Goal: Task Accomplishment & Management: Manage account settings

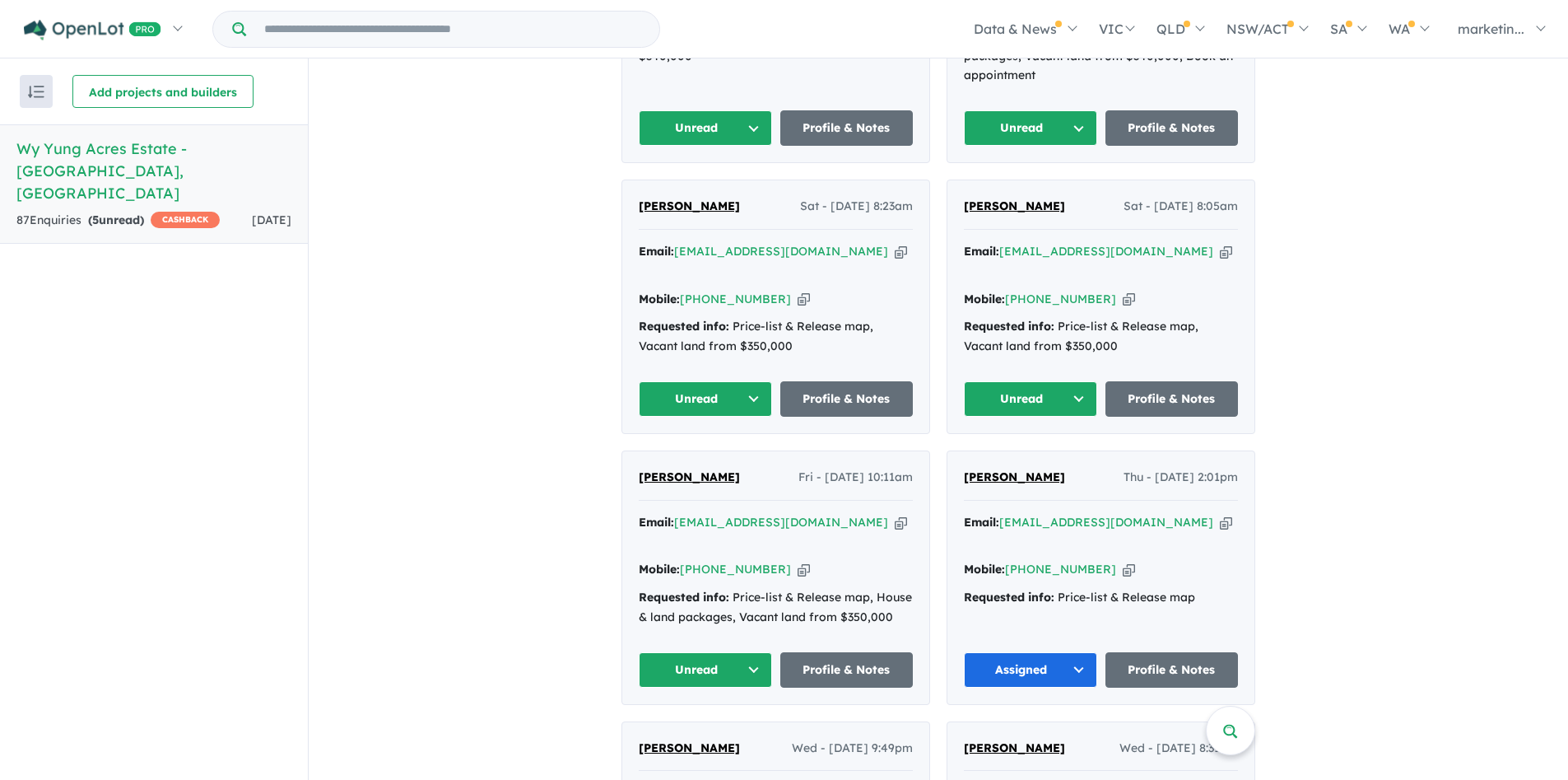
scroll to position [903, 0]
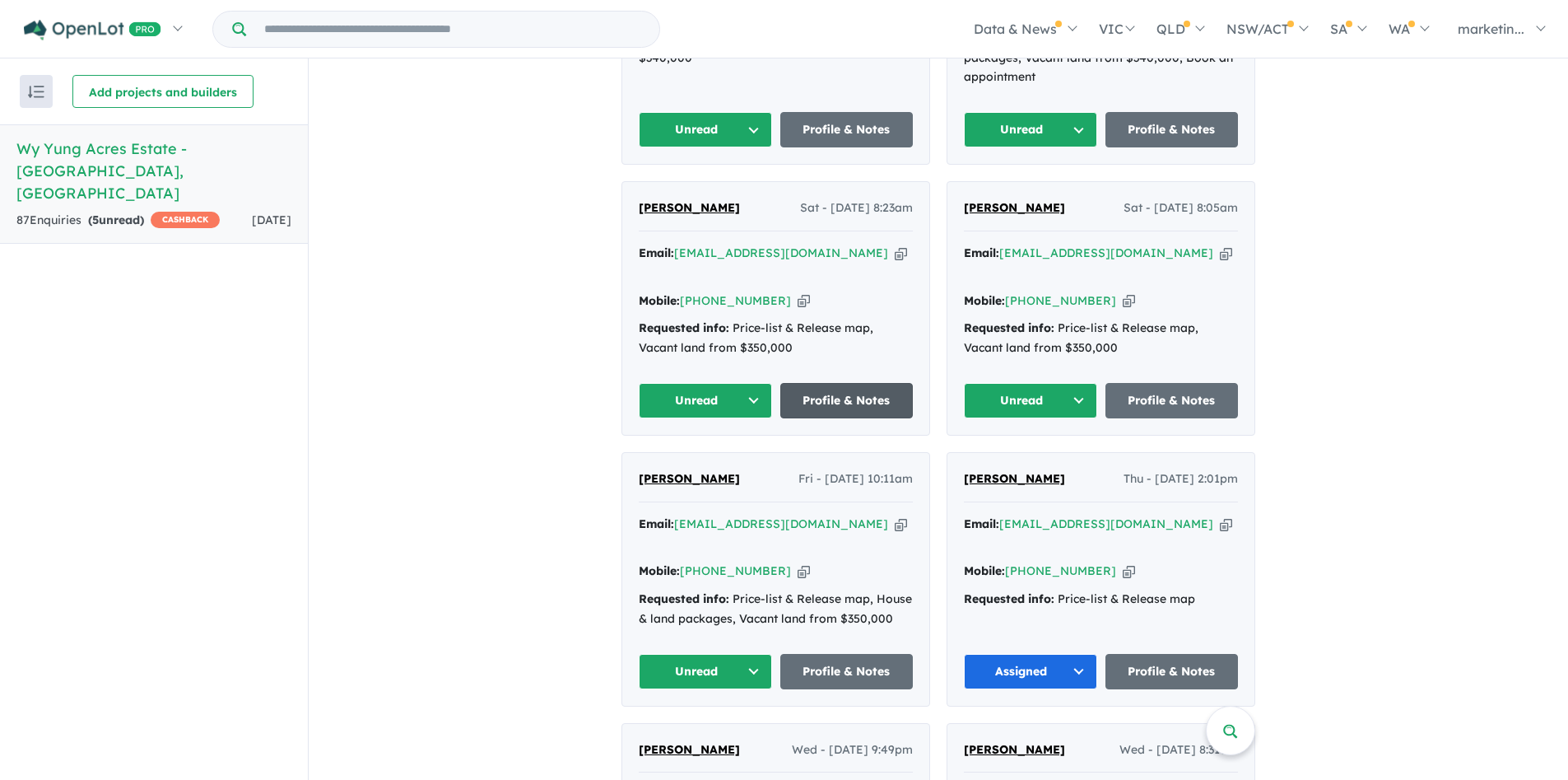
click at [877, 383] on link "Profile & Notes" at bounding box center [847, 400] width 133 height 35
click at [731, 654] on button "Unread" at bounding box center [705, 671] width 133 height 35
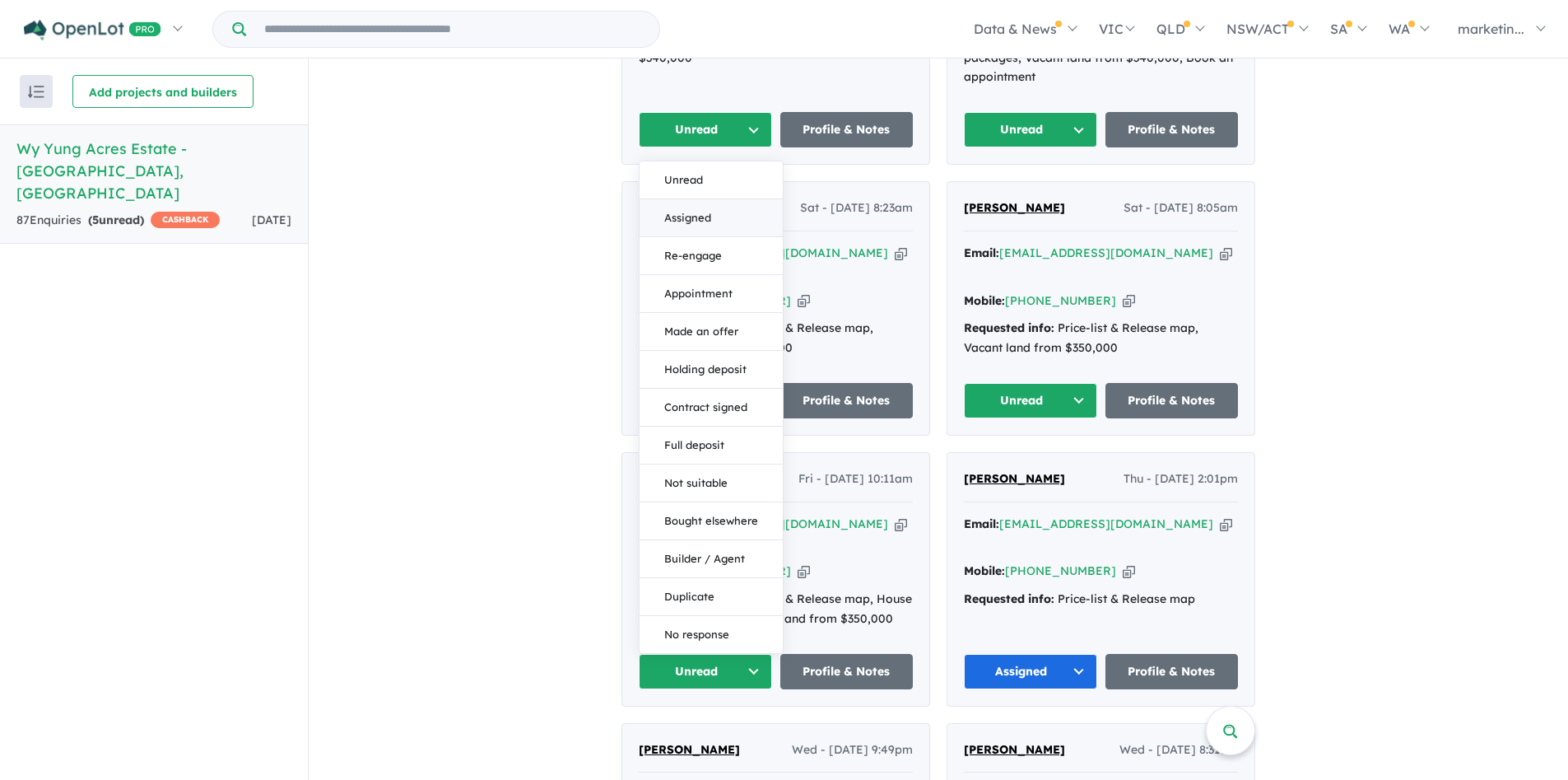
click at [715, 199] on button "Assigned" at bounding box center [711, 218] width 143 height 38
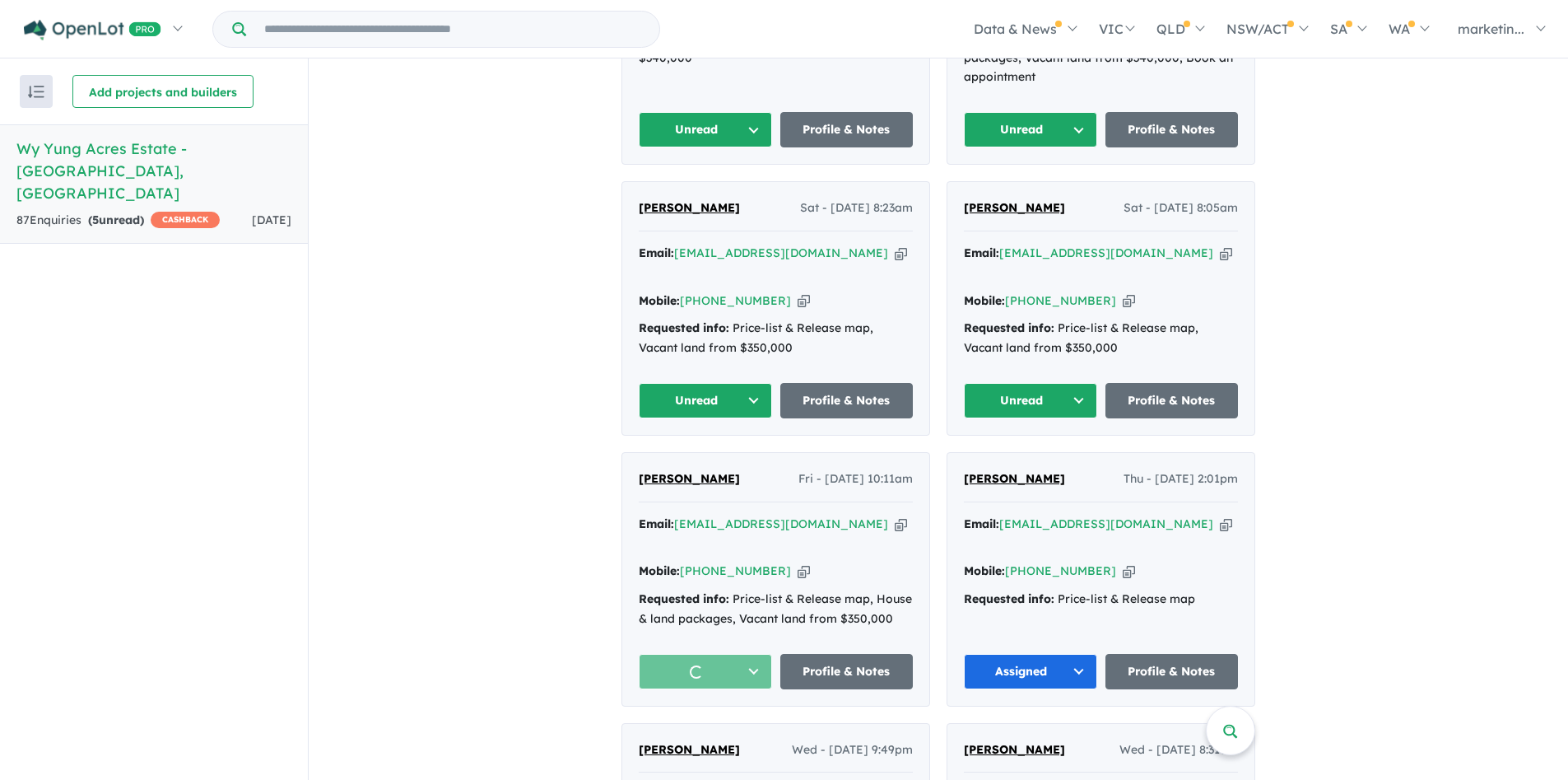
click at [1051, 383] on button "Unread" at bounding box center [1031, 400] width 133 height 35
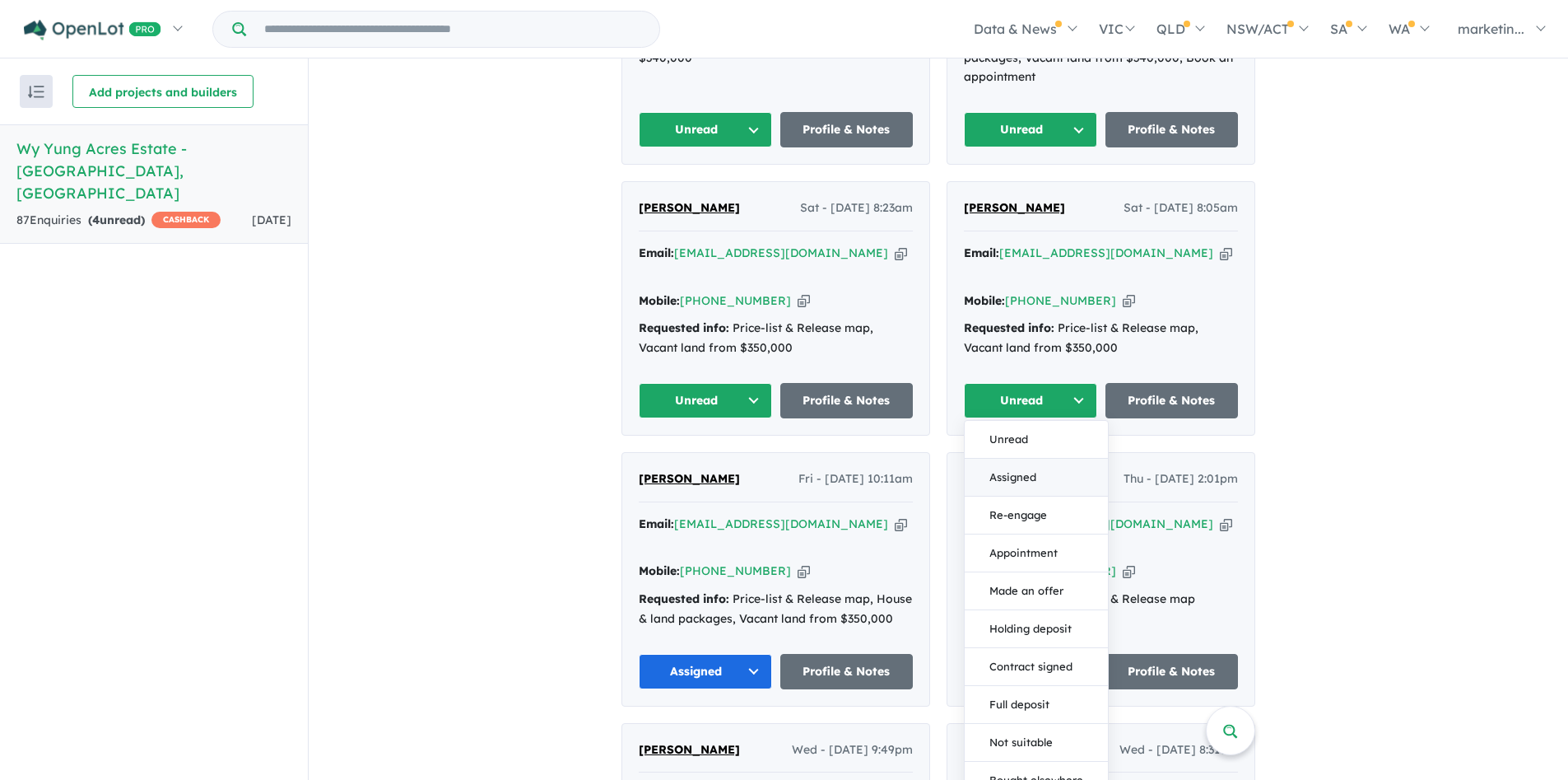
click at [1017, 459] on button "Assigned" at bounding box center [1037, 478] width 143 height 38
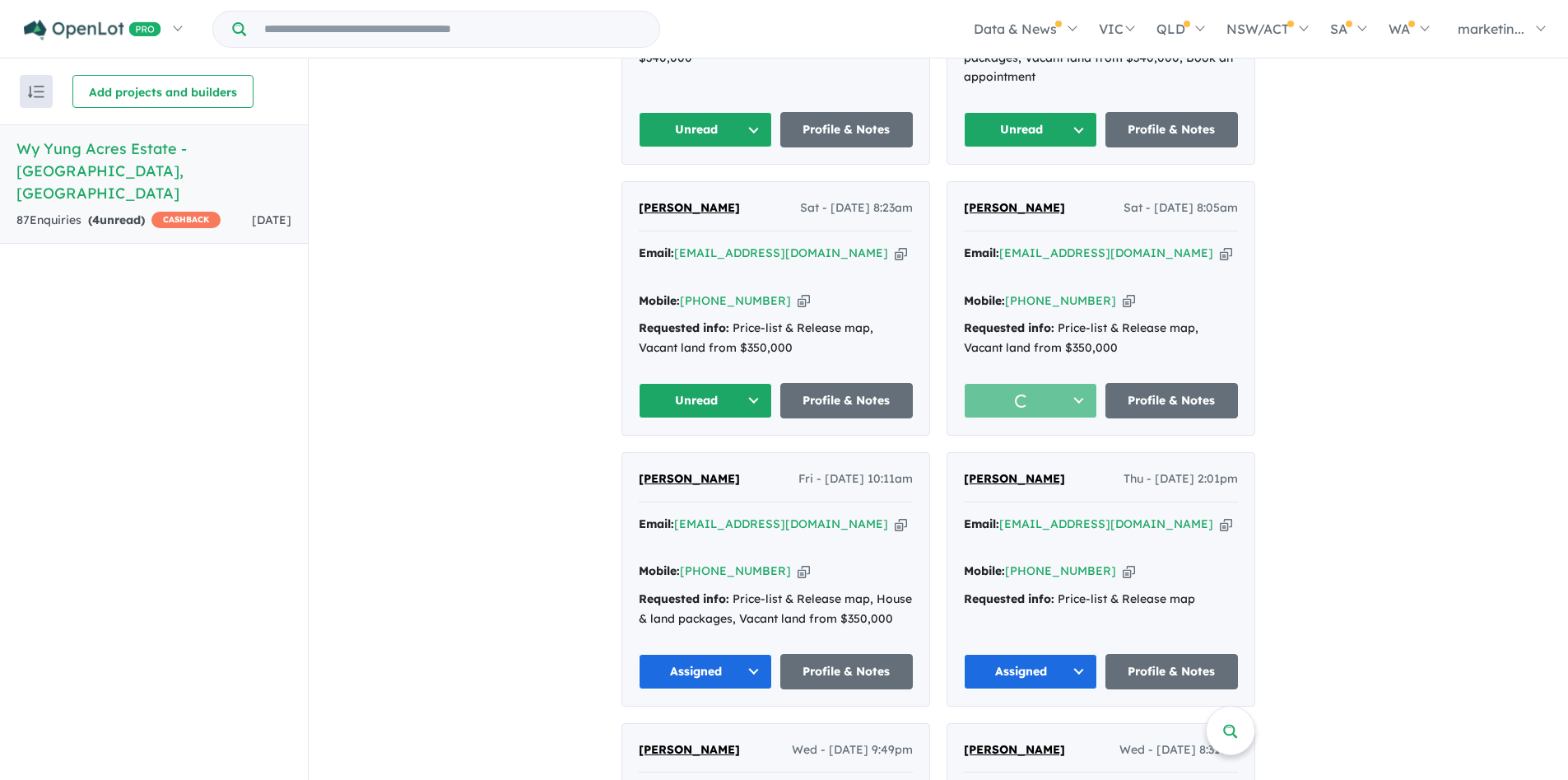
click at [689, 383] on button "Unread" at bounding box center [705, 400] width 133 height 35
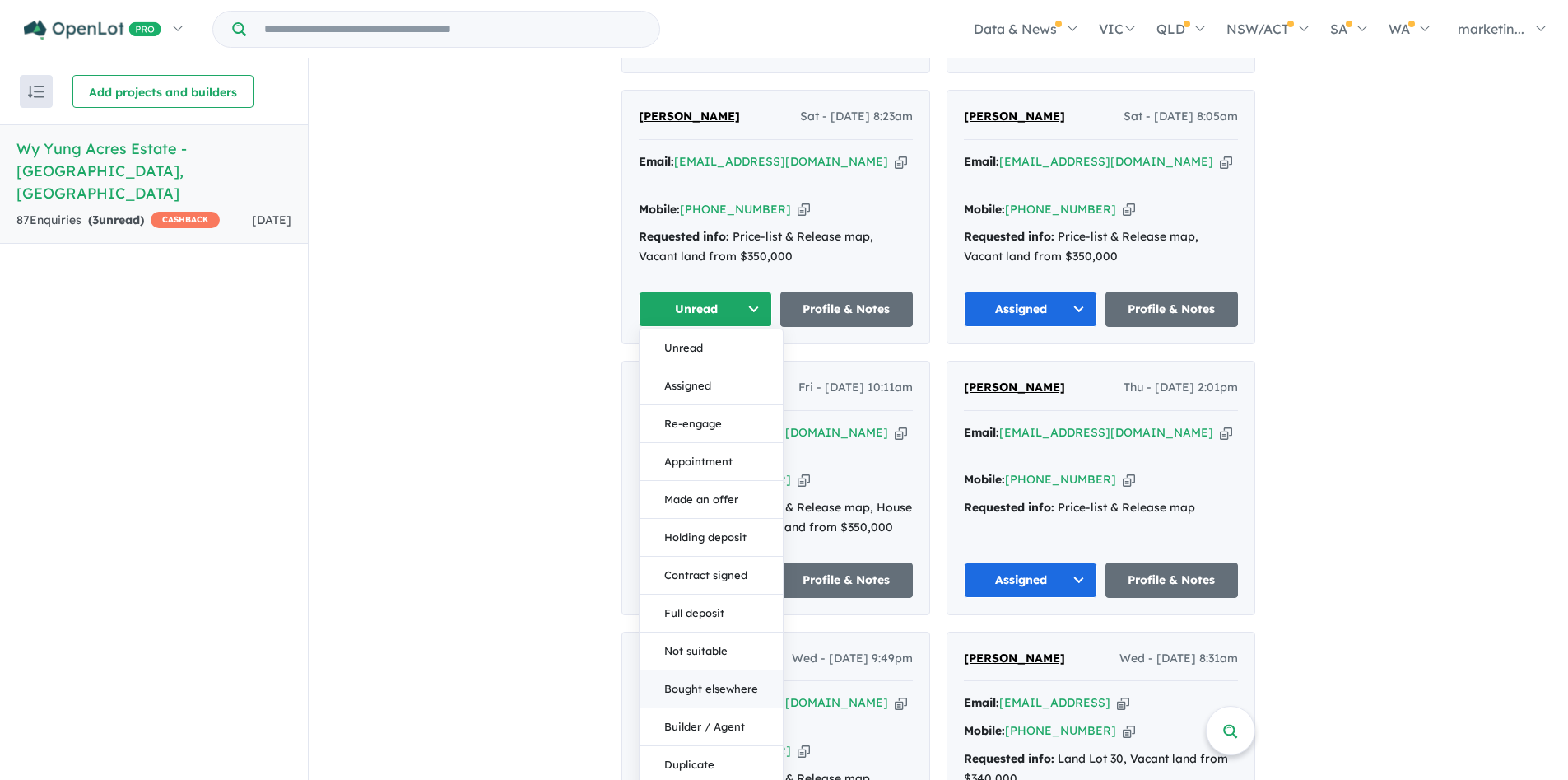
scroll to position [1005, 0]
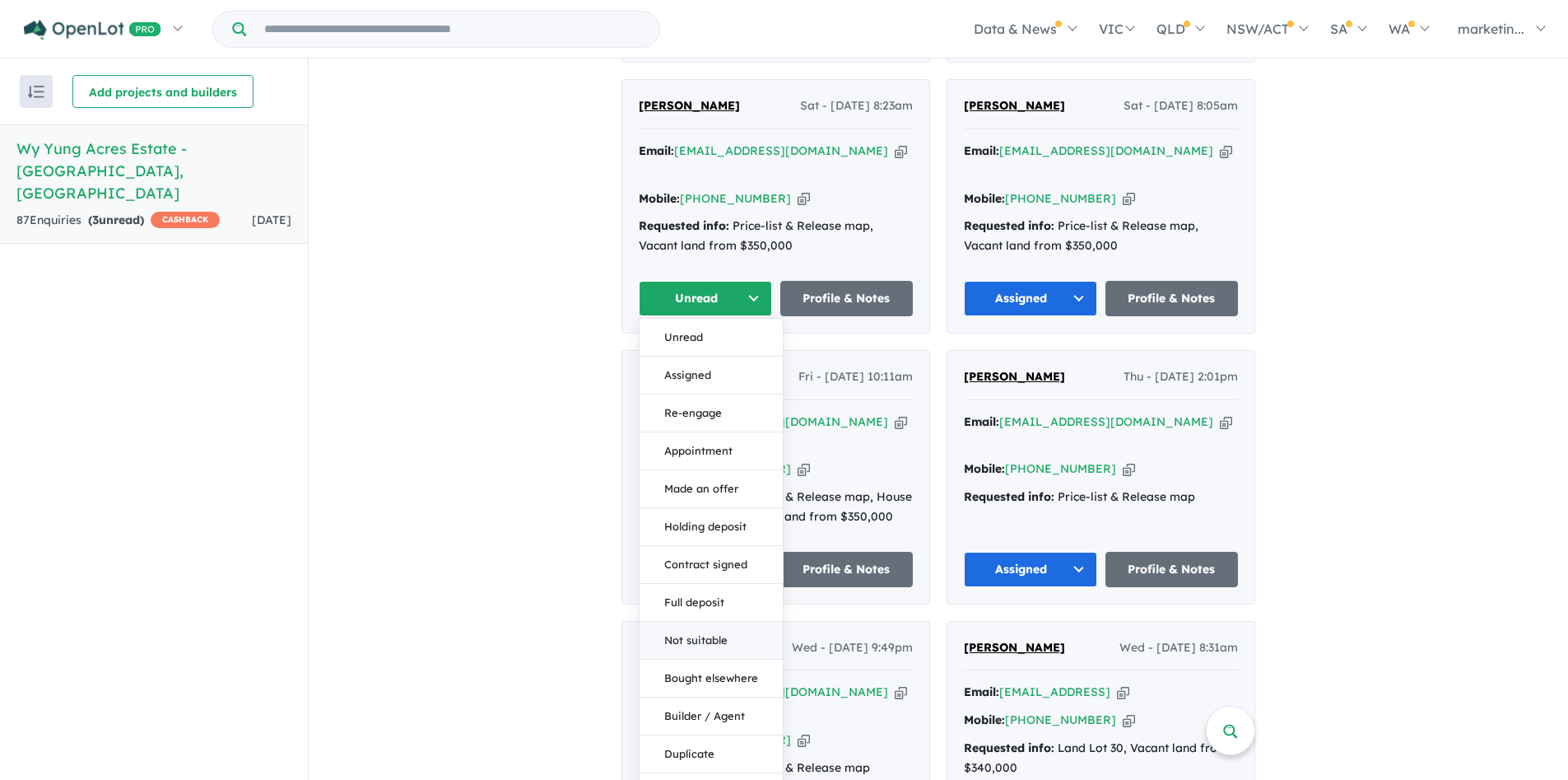
click at [701, 622] on button "Not suitable" at bounding box center [711, 641] width 143 height 38
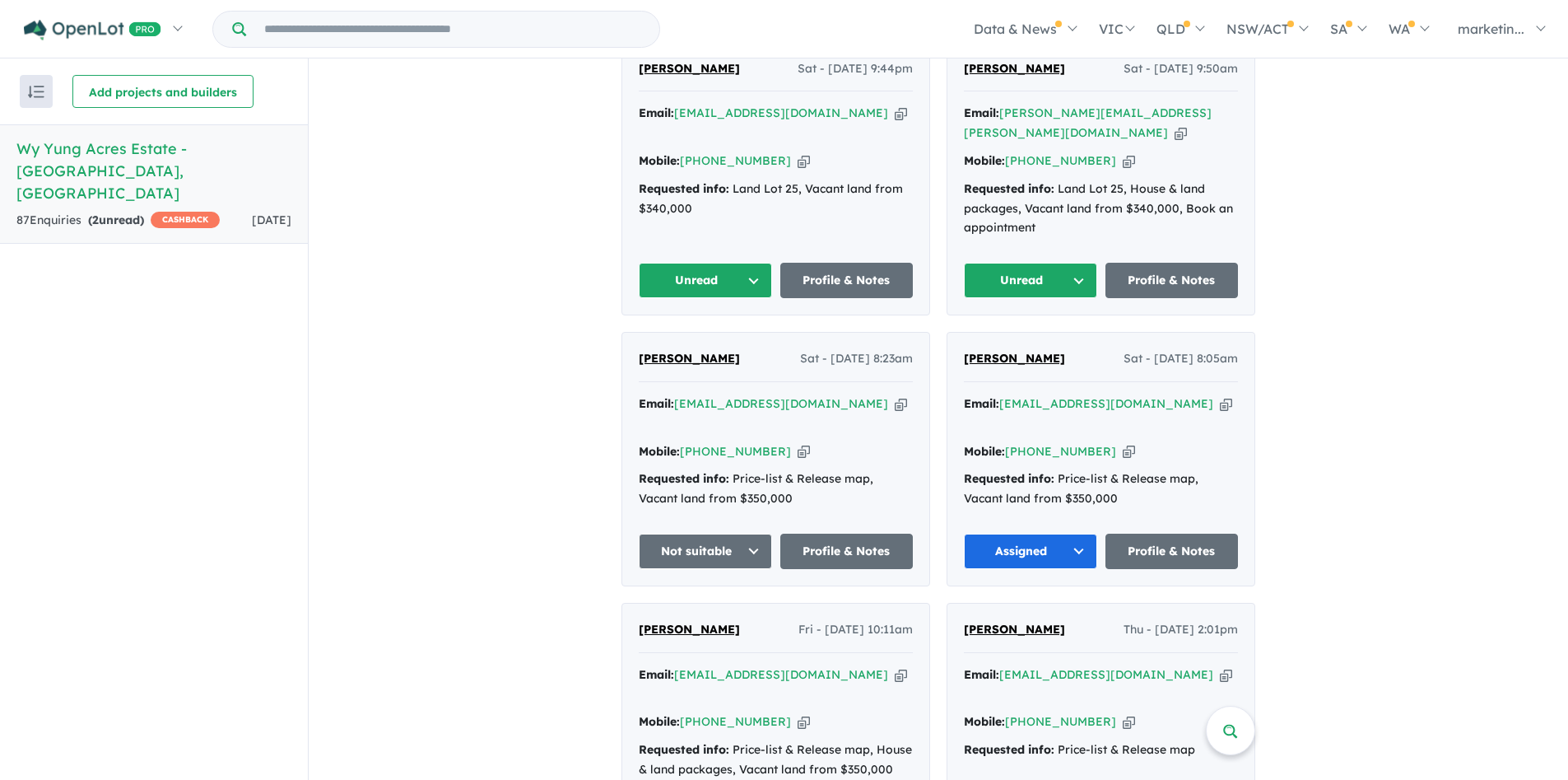
scroll to position [689, 0]
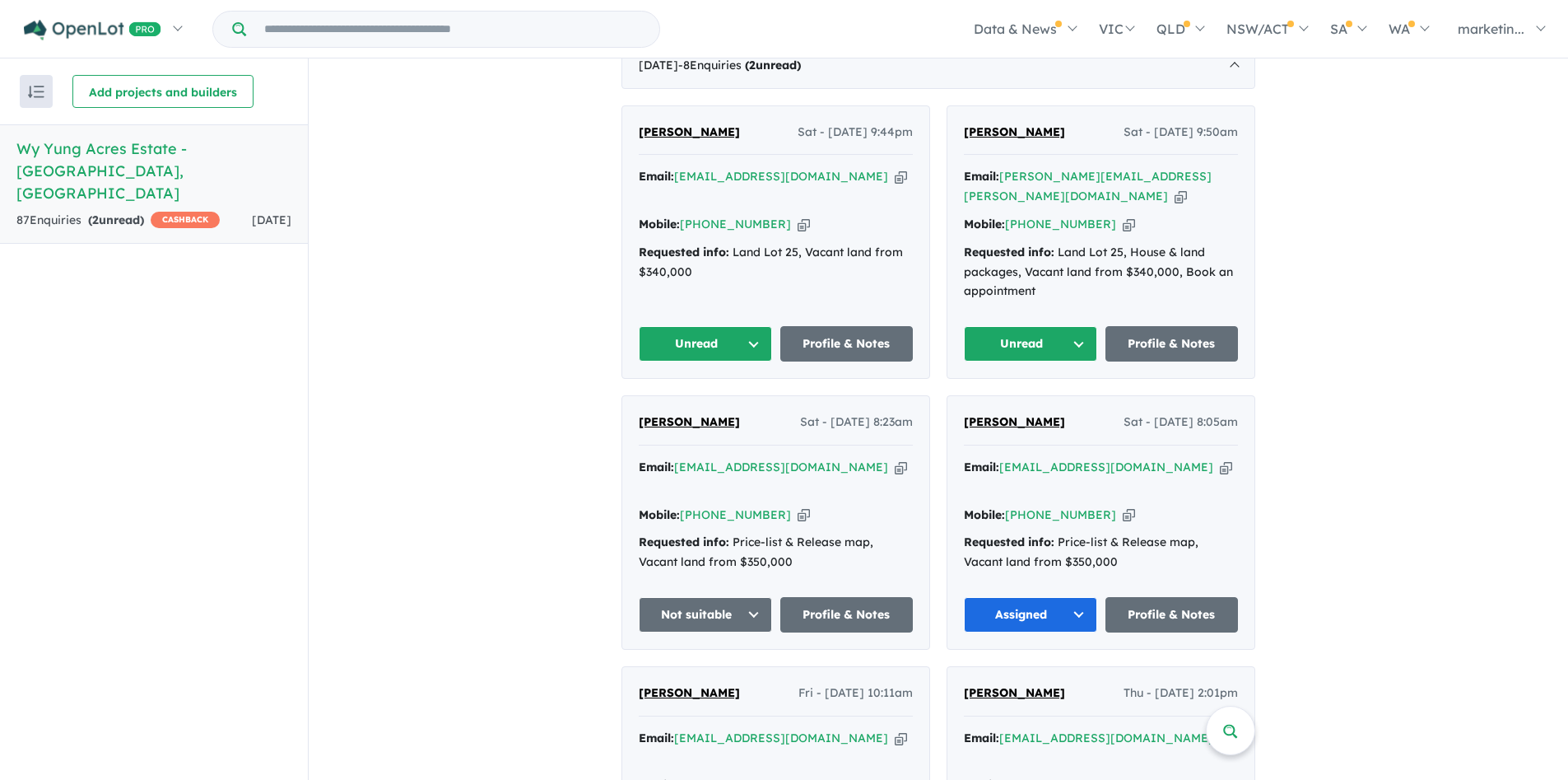
click at [1040, 326] on button "Unread" at bounding box center [1031, 343] width 133 height 35
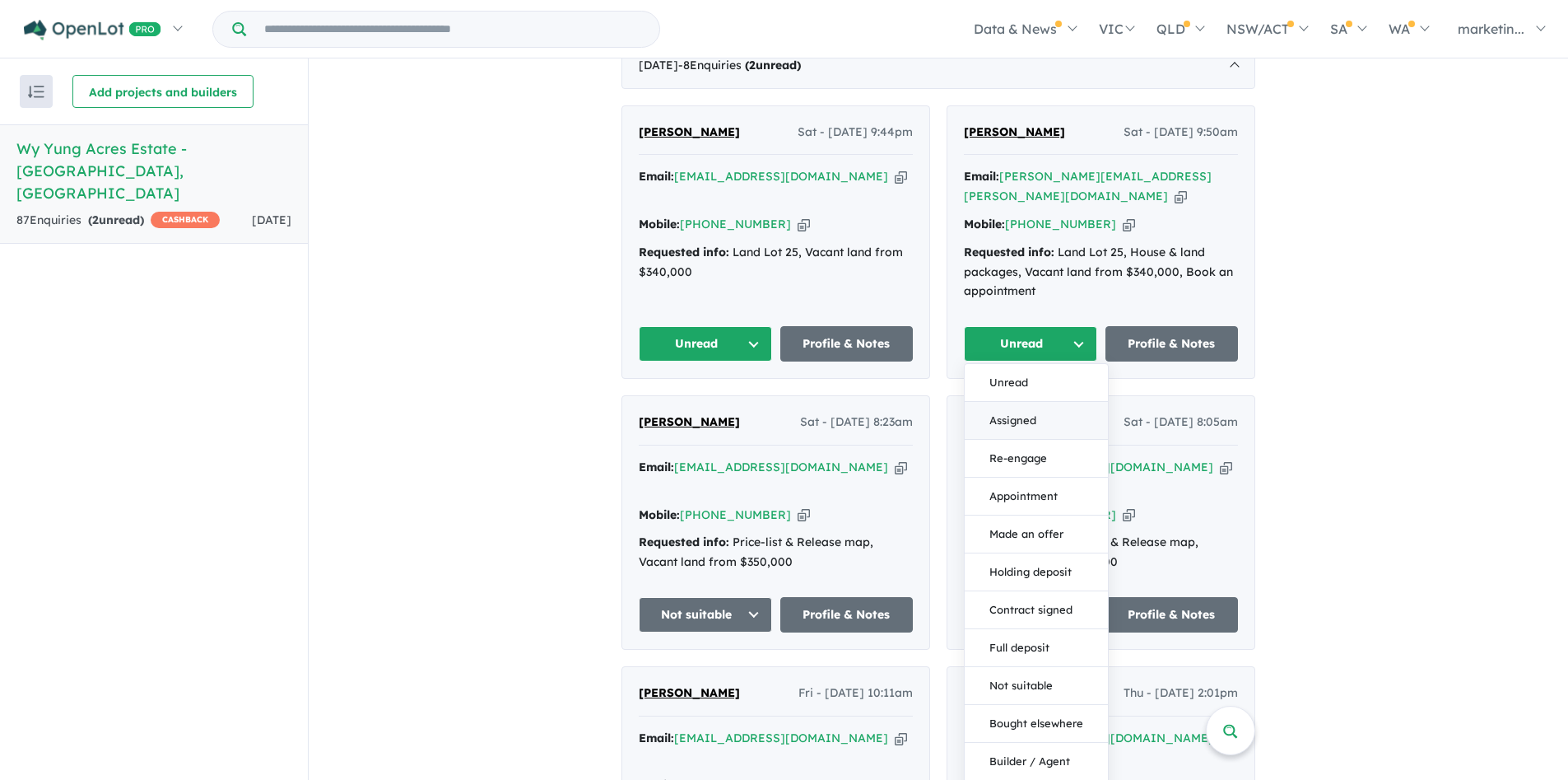
click at [1031, 401] on button "Assigned" at bounding box center [1037, 420] width 143 height 38
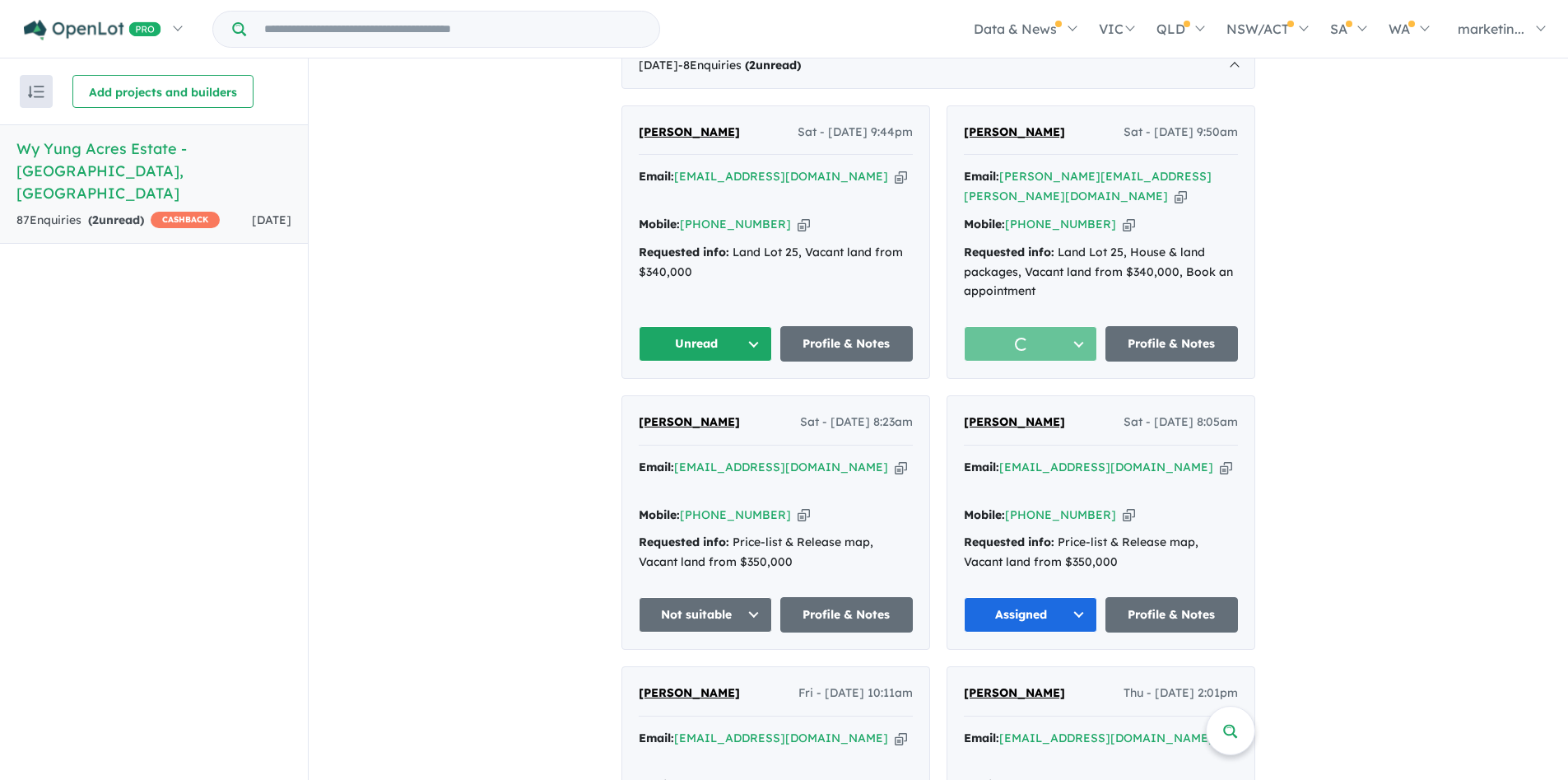
click at [727, 326] on button "Unread" at bounding box center [705, 343] width 133 height 35
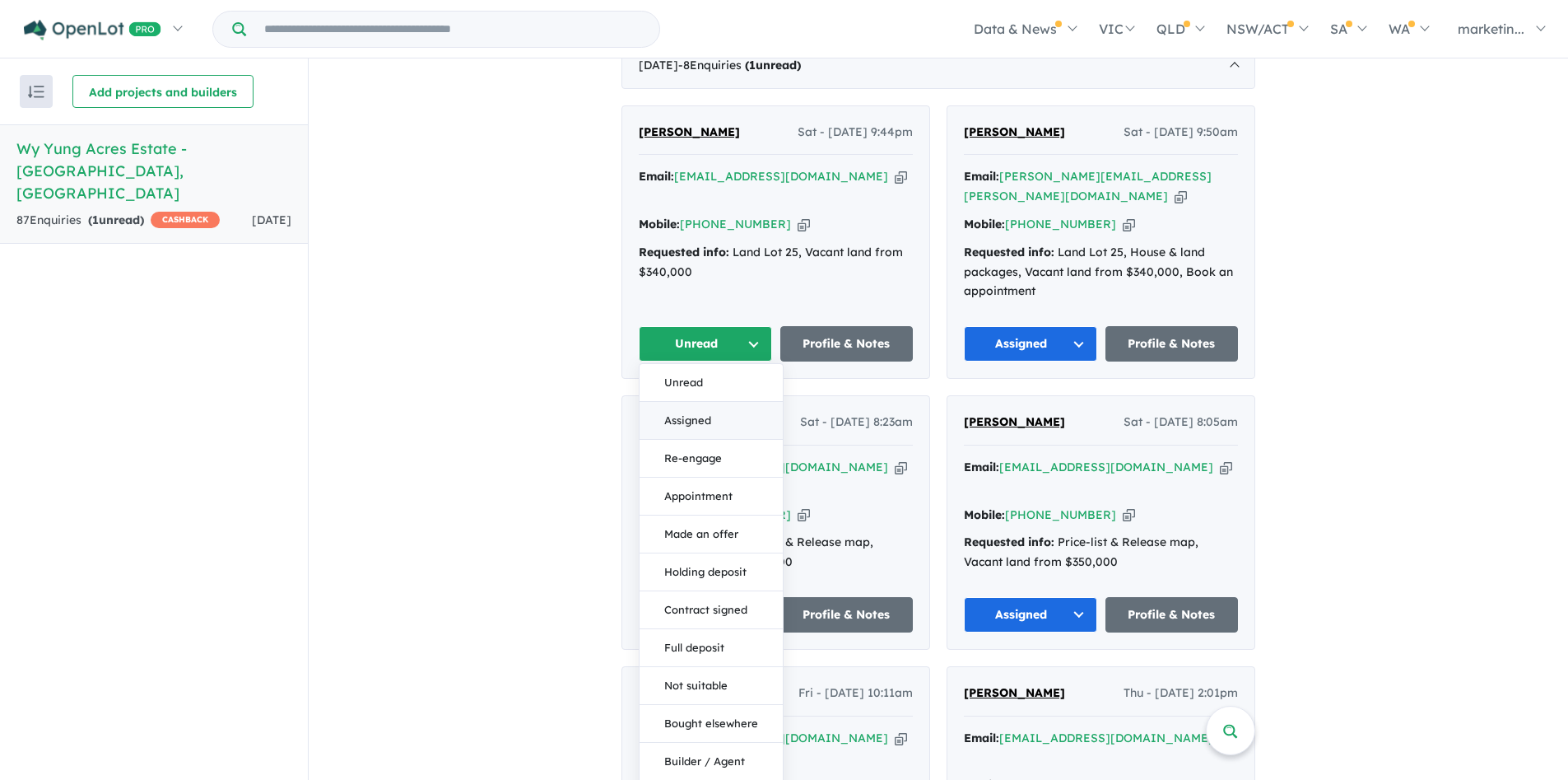
click at [707, 401] on button "Assigned" at bounding box center [711, 420] width 143 height 38
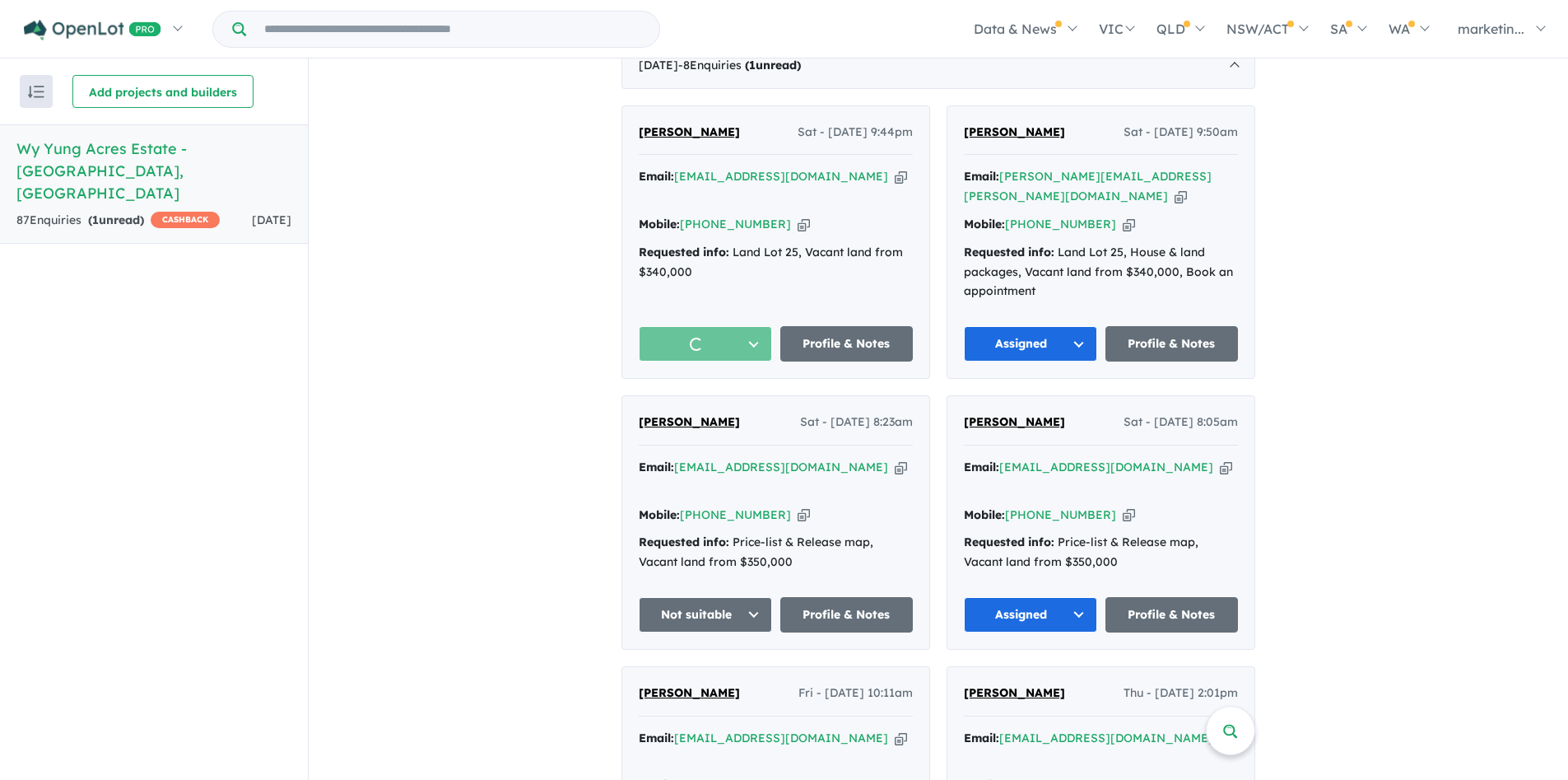
click at [816, 326] on link "Profile & Notes" at bounding box center [847, 343] width 133 height 35
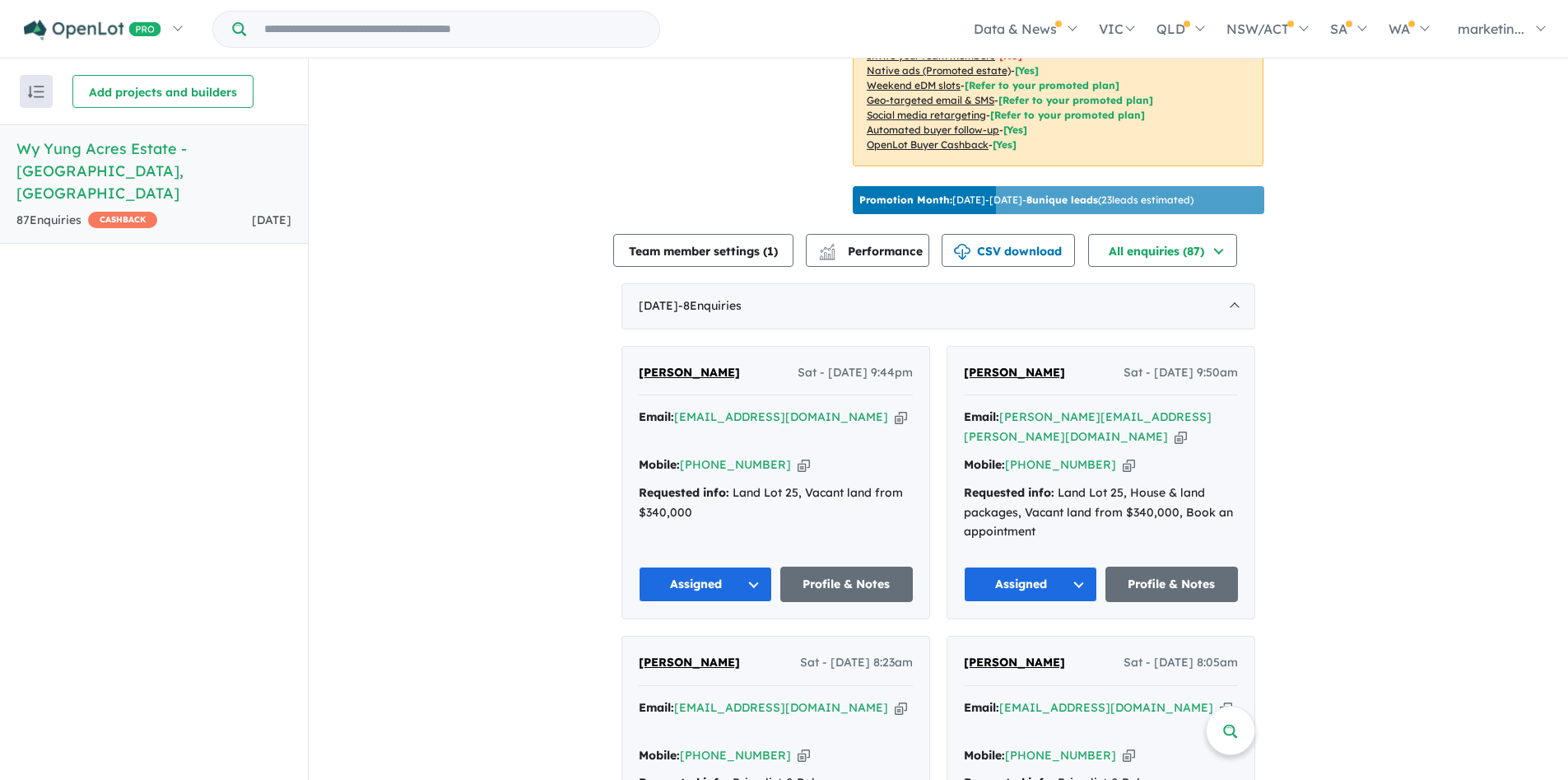
scroll to position [115, 0]
